Goal: Task Accomplishment & Management: Manage account settings

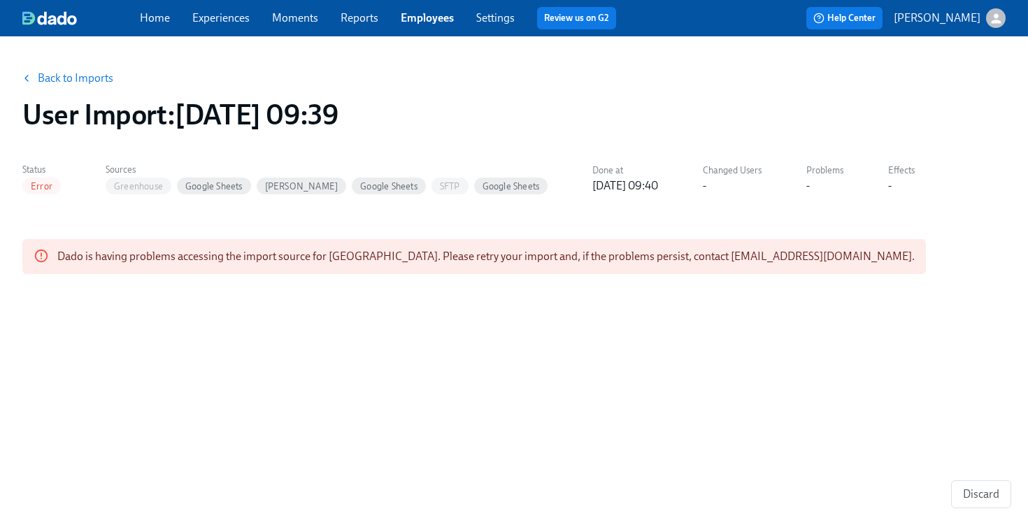
click at [85, 80] on link "Back to Imports" at bounding box center [75, 78] width 75 height 14
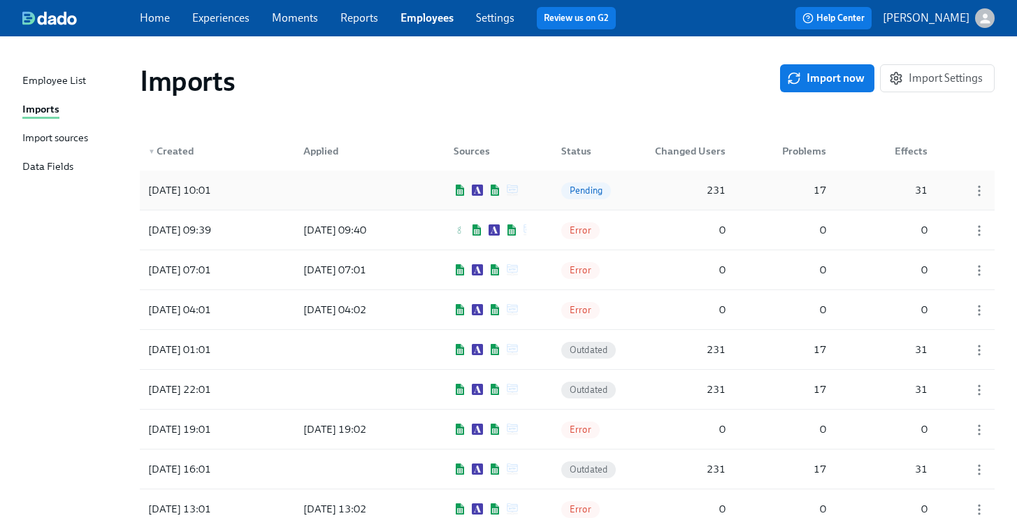
click at [552, 193] on div "Pending" at bounding box center [585, 190] width 70 height 28
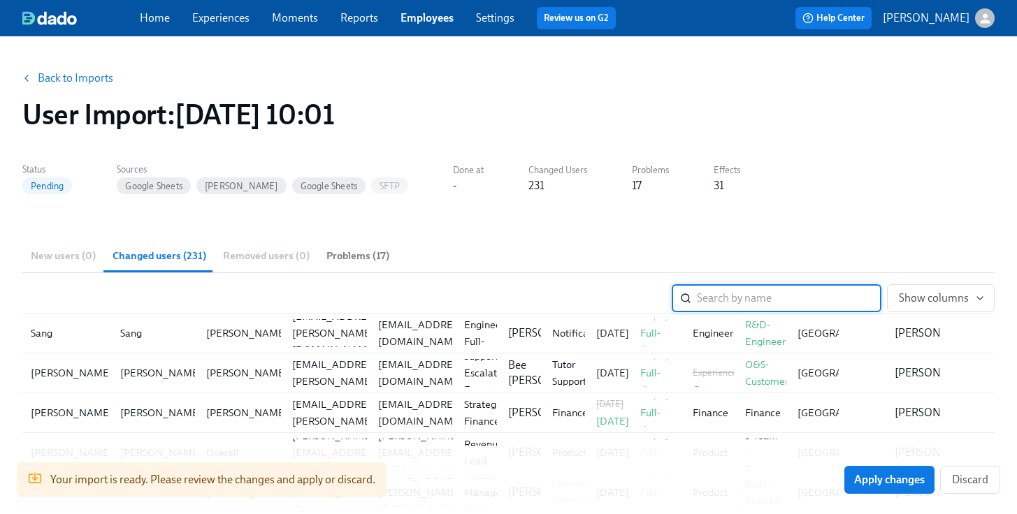
scroll to position [4743, 0]
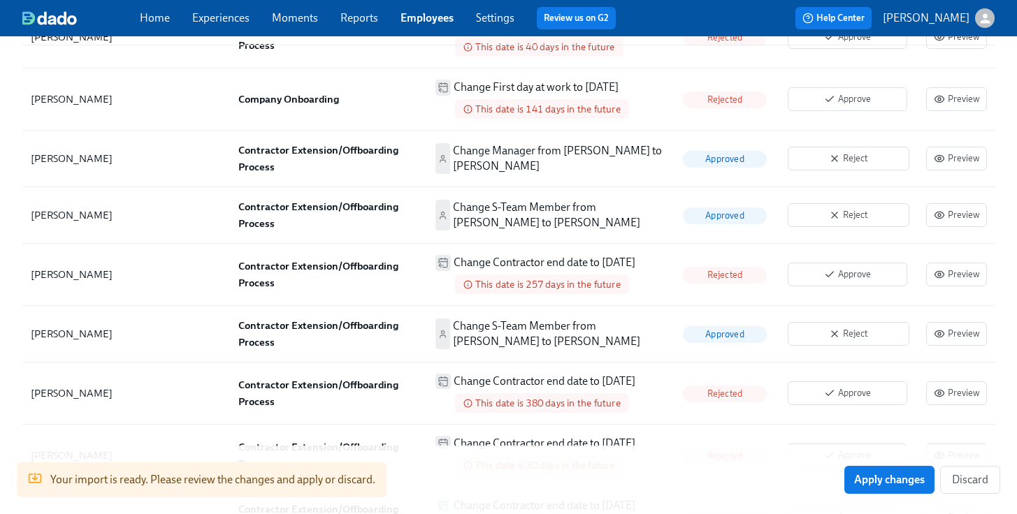
scroll to position [959, 0]
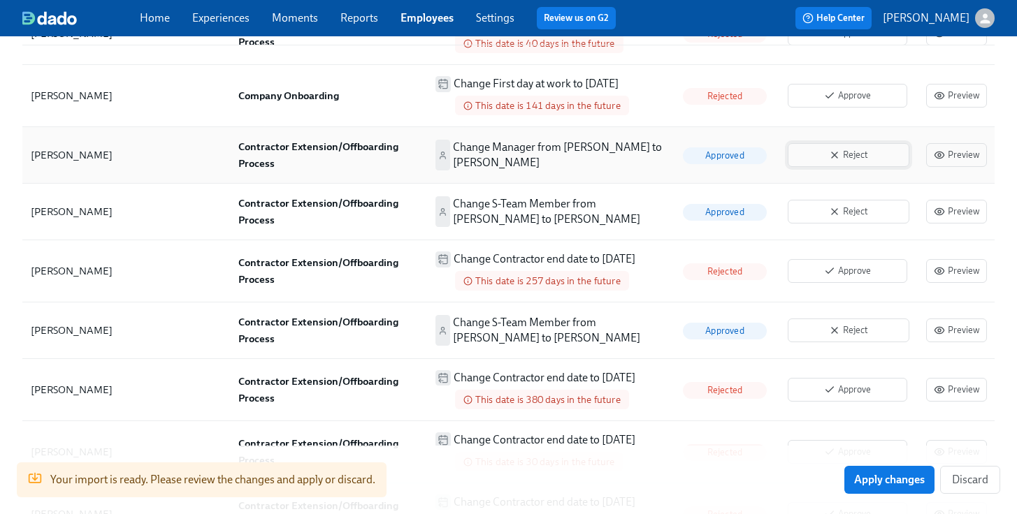
click at [839, 161] on span "Reject" at bounding box center [848, 155] width 106 height 14
click at [840, 216] on icon "button" at bounding box center [834, 211] width 11 height 11
click at [840, 331] on icon "button" at bounding box center [834, 330] width 11 height 11
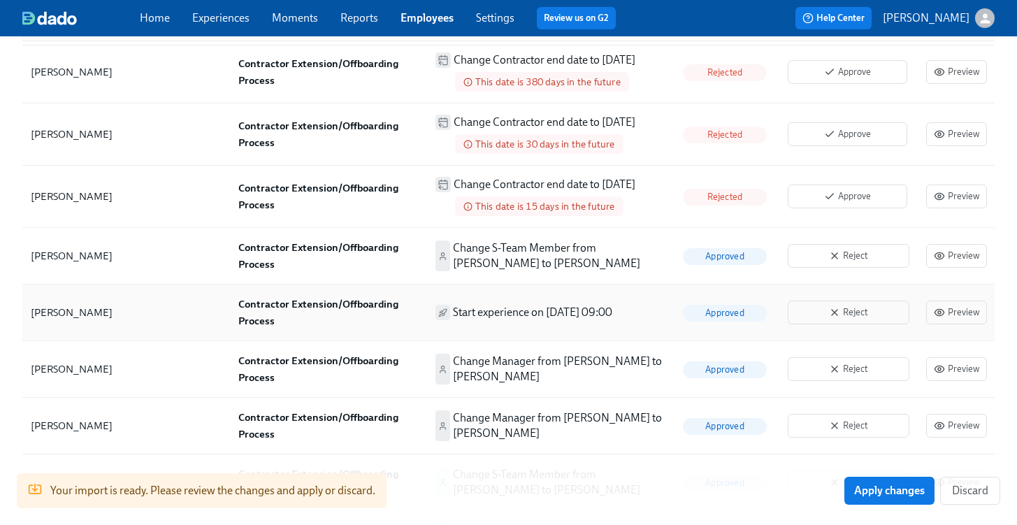
scroll to position [1281, 0]
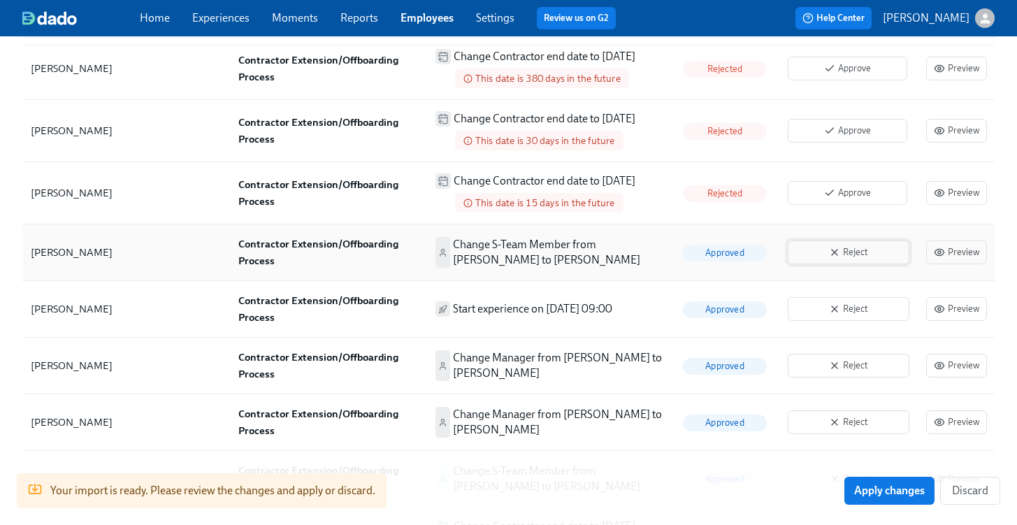
click at [835, 263] on button "Reject" at bounding box center [849, 252] width 122 height 24
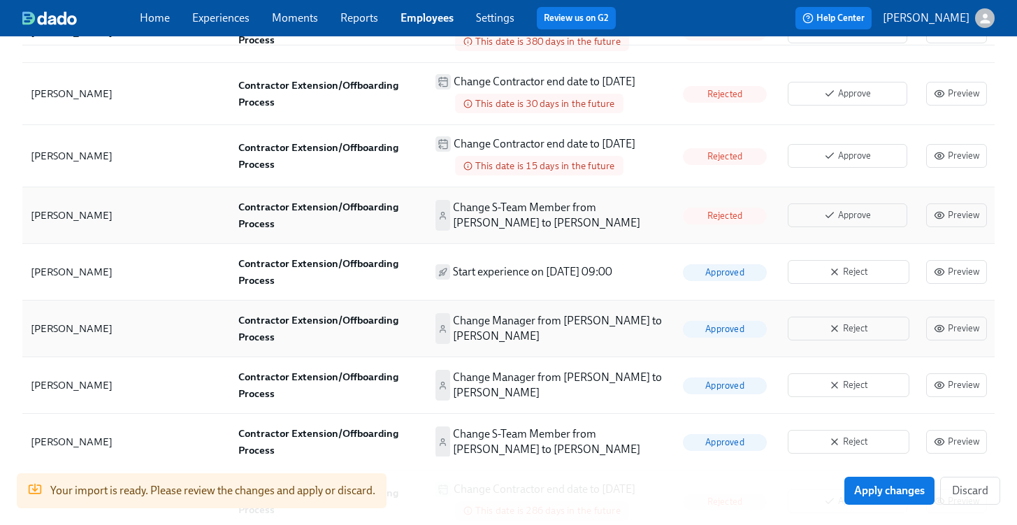
scroll to position [1326, 0]
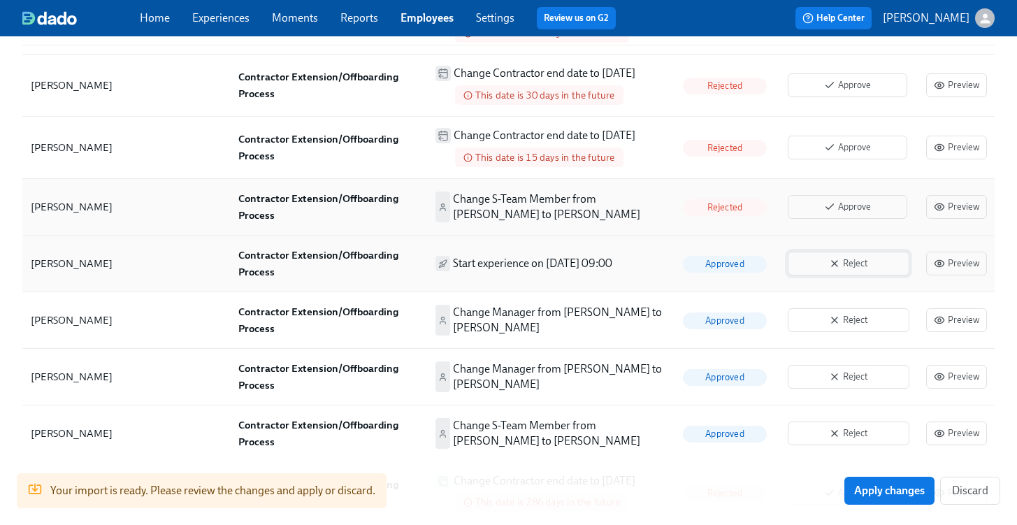
click at [841, 263] on span "Reject" at bounding box center [848, 264] width 106 height 14
click at [840, 313] on span "Reject" at bounding box center [848, 320] width 106 height 14
click at [844, 379] on span "Reject" at bounding box center [848, 377] width 106 height 14
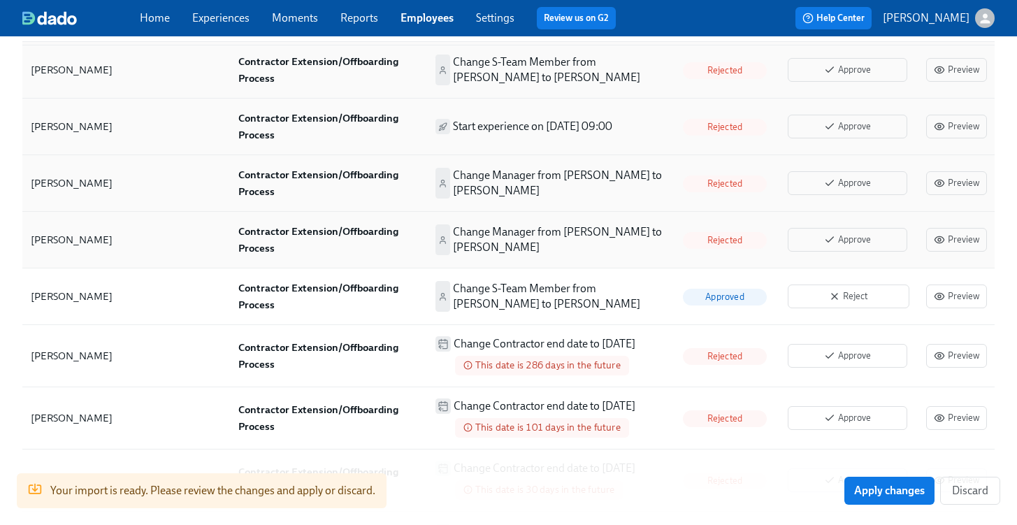
scroll to position [1464, 0]
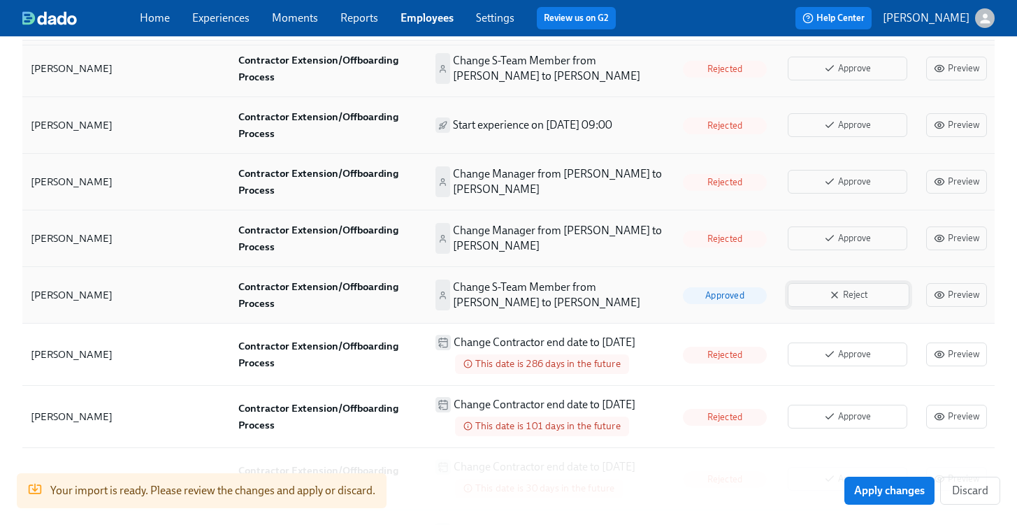
click at [834, 301] on span "Reject" at bounding box center [848, 295] width 106 height 14
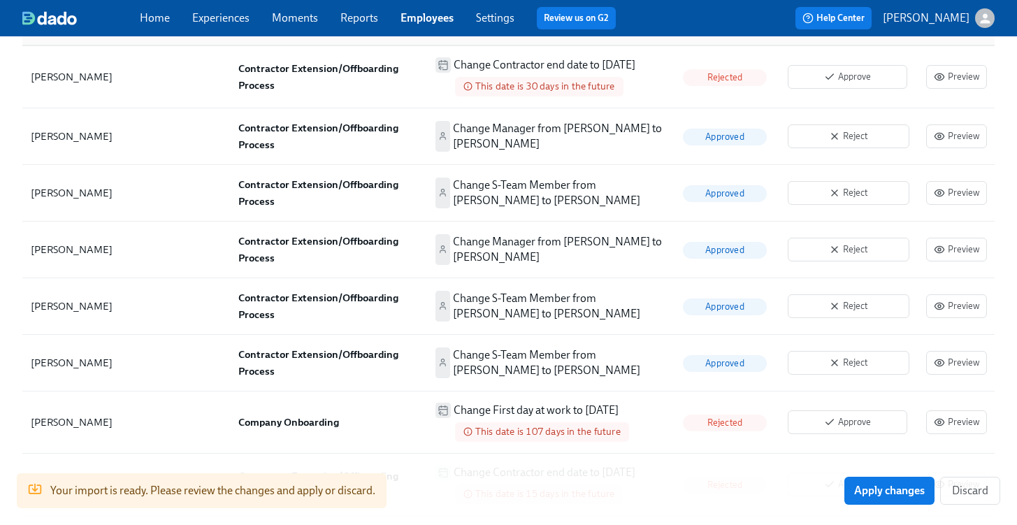
scroll to position [1869, 0]
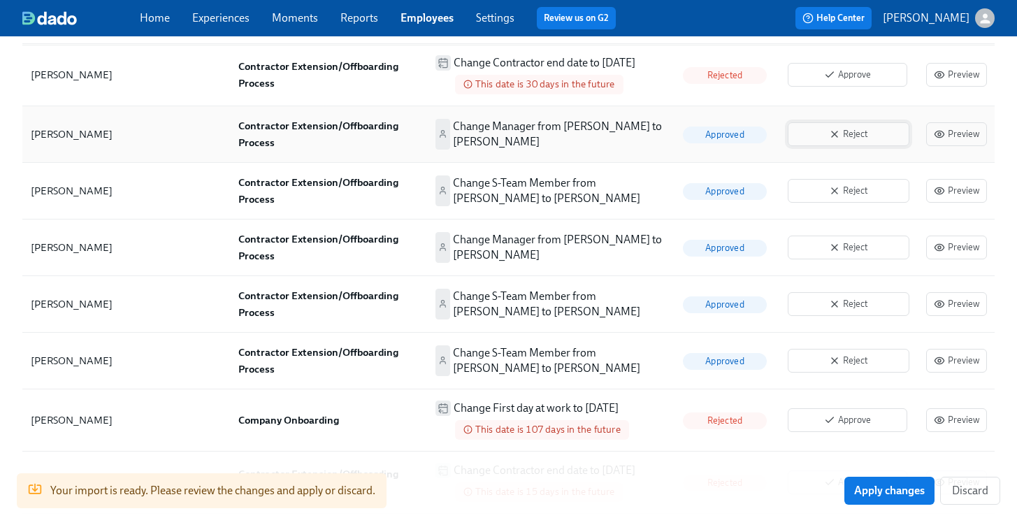
click at [847, 130] on span "Reject" at bounding box center [848, 134] width 106 height 14
click at [831, 192] on icon "button" at bounding box center [834, 190] width 11 height 11
click at [828, 250] on span "Reject" at bounding box center [848, 247] width 106 height 14
click at [828, 302] on span "Reject" at bounding box center [848, 304] width 106 height 14
click at [833, 357] on icon "button" at bounding box center [834, 360] width 11 height 11
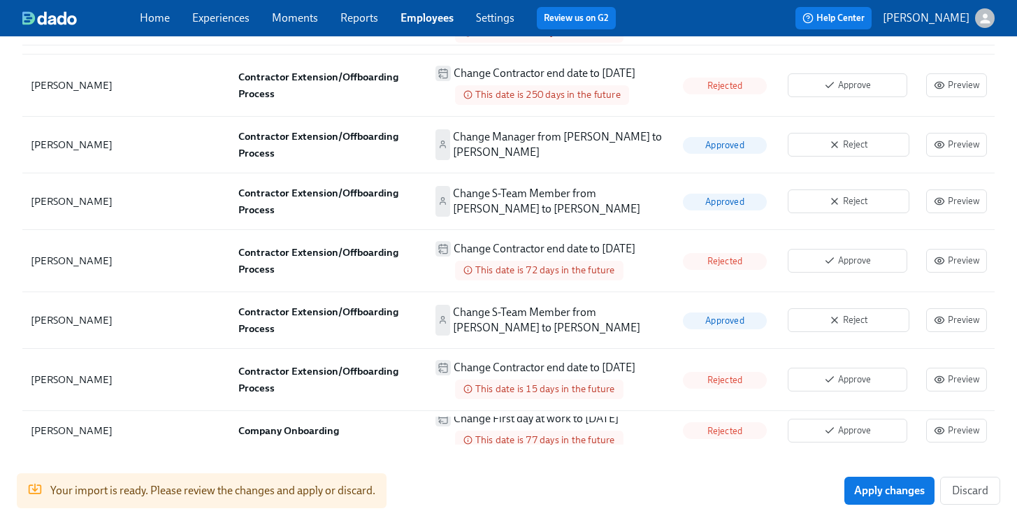
scroll to position [2335, 0]
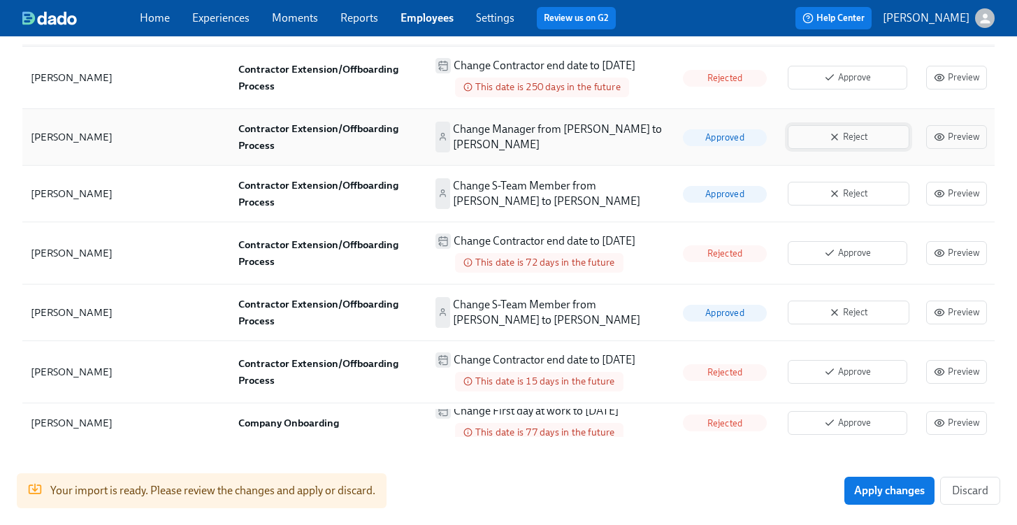
click at [848, 146] on button "Reject" at bounding box center [849, 137] width 122 height 24
click at [848, 189] on span "Reject" at bounding box center [848, 194] width 106 height 14
click at [837, 312] on icon "button" at bounding box center [834, 312] width 11 height 11
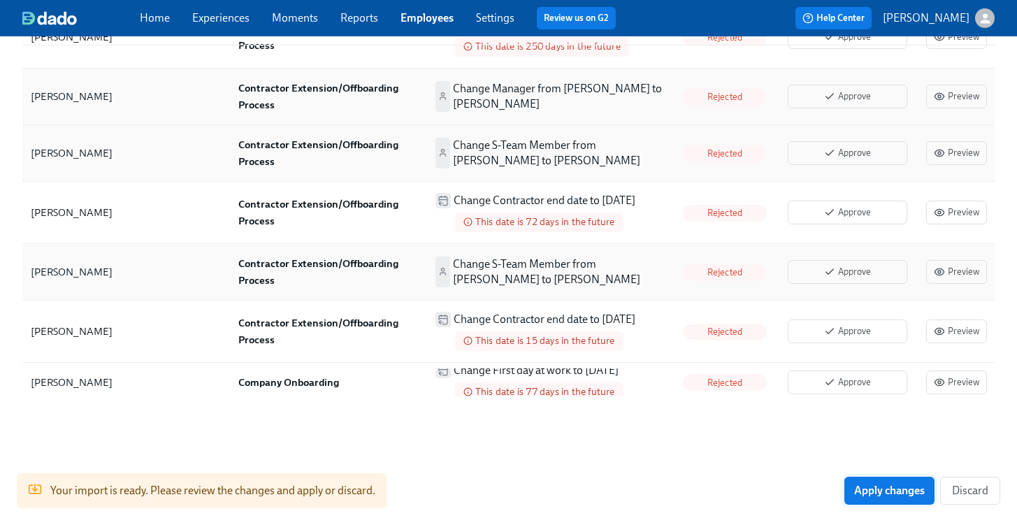
click at [874, 482] on button "Apply changes" at bounding box center [889, 491] width 90 height 28
